Goal: Entertainment & Leisure: Consume media (video, audio)

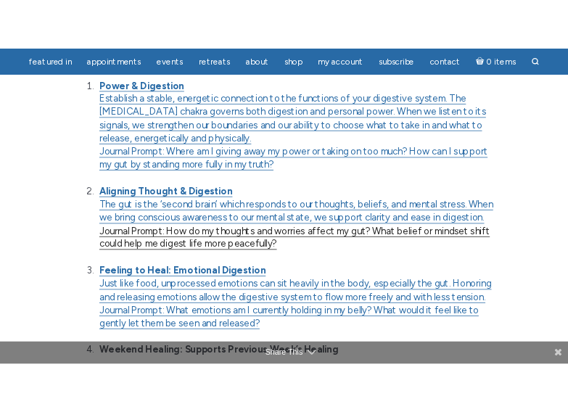
scroll to position [288, 0]
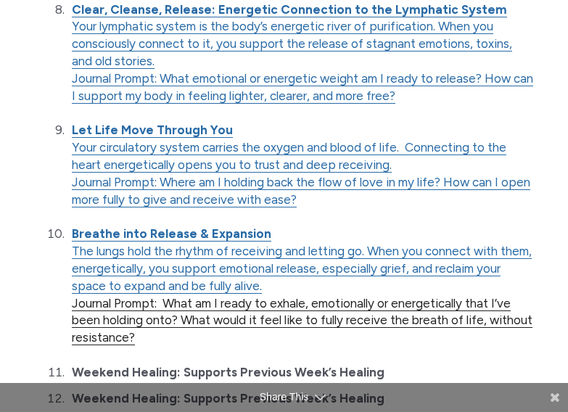
scroll to position [1020, 0]
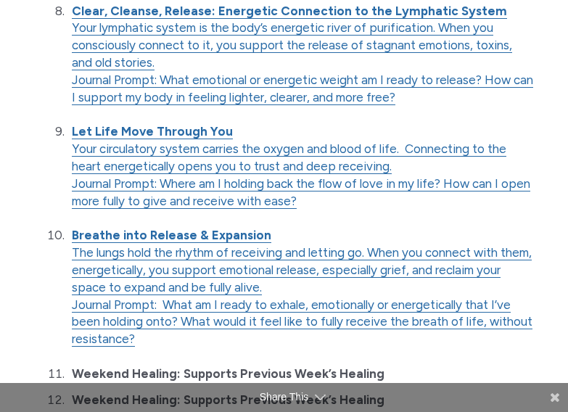
click at [171, 233] on li "Breathe into Release & Expansion The lungs hold the rhythm of receiving and let…" at bounding box center [300, 287] width 467 height 121
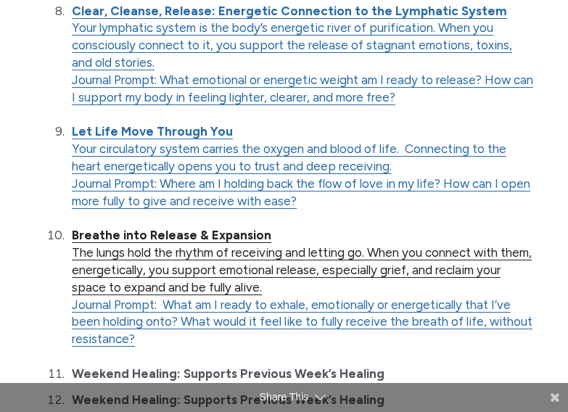
click at [157, 228] on strong "Breathe into Release & Expansion" at bounding box center [171, 235] width 199 height 14
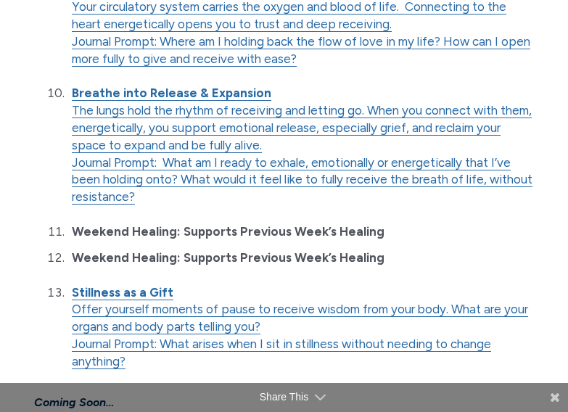
scroll to position [1151, 0]
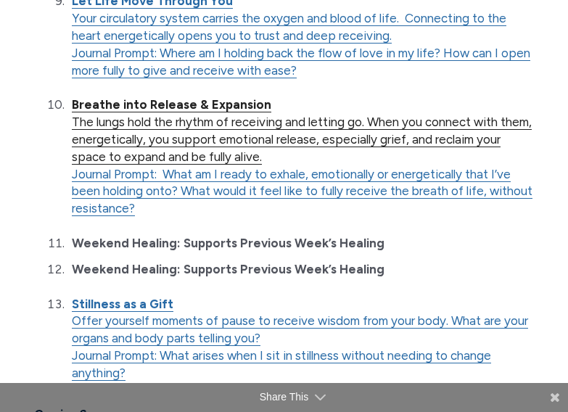
click at [140, 97] on link "Breathe into Release & Expansion The lungs hold the rhythm of receiving and let…" at bounding box center [302, 130] width 460 height 67
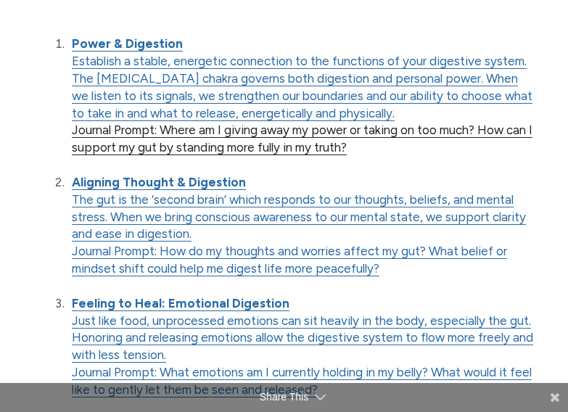
scroll to position [312, 0]
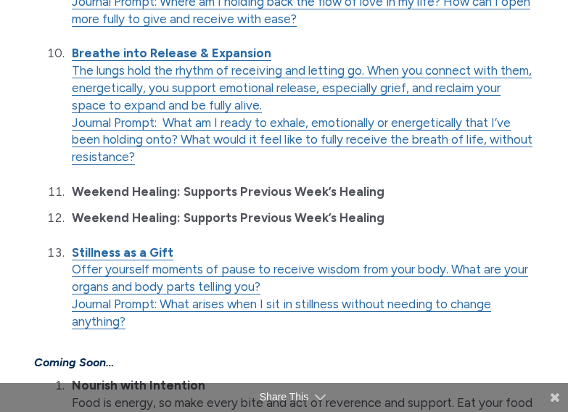
scroll to position [1210, 0]
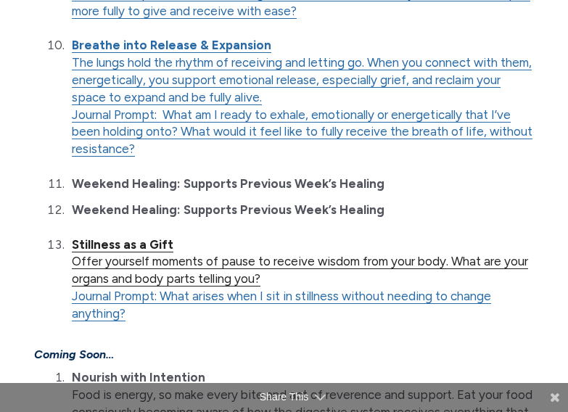
click at [116, 237] on strong "Stillness as a Gift" at bounding box center [122, 244] width 101 height 14
